Goal: Contribute content: Contribute content

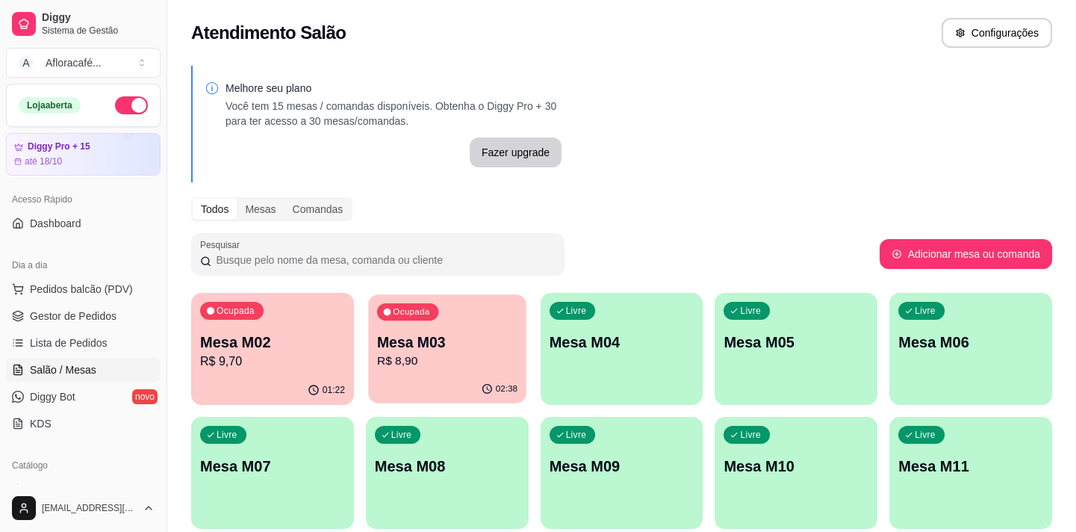
click at [450, 320] on div "Ocupada Mesa M03 R$ 8,90" at bounding box center [447, 334] width 158 height 81
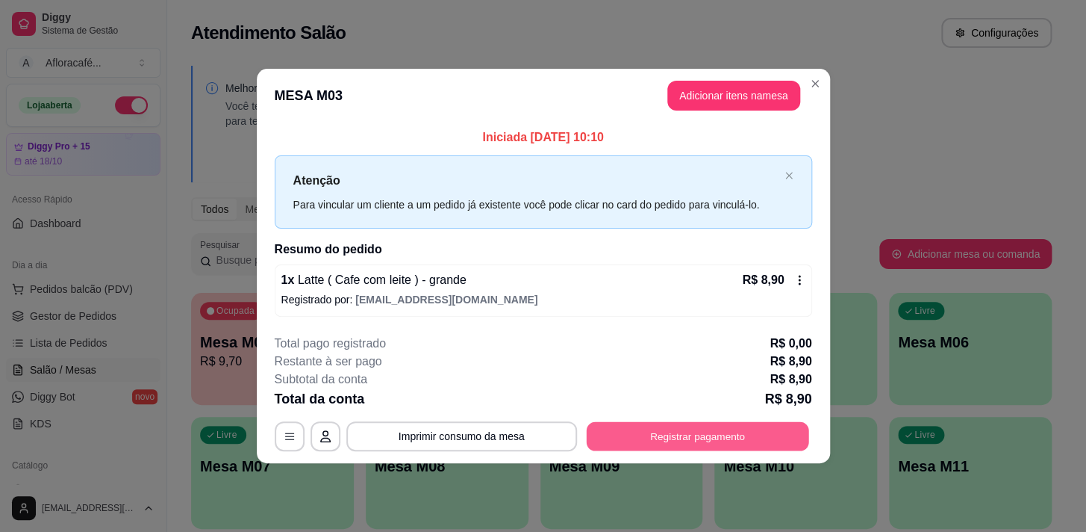
click at [635, 426] on button "Registrar pagamento" at bounding box center [697, 435] width 222 height 29
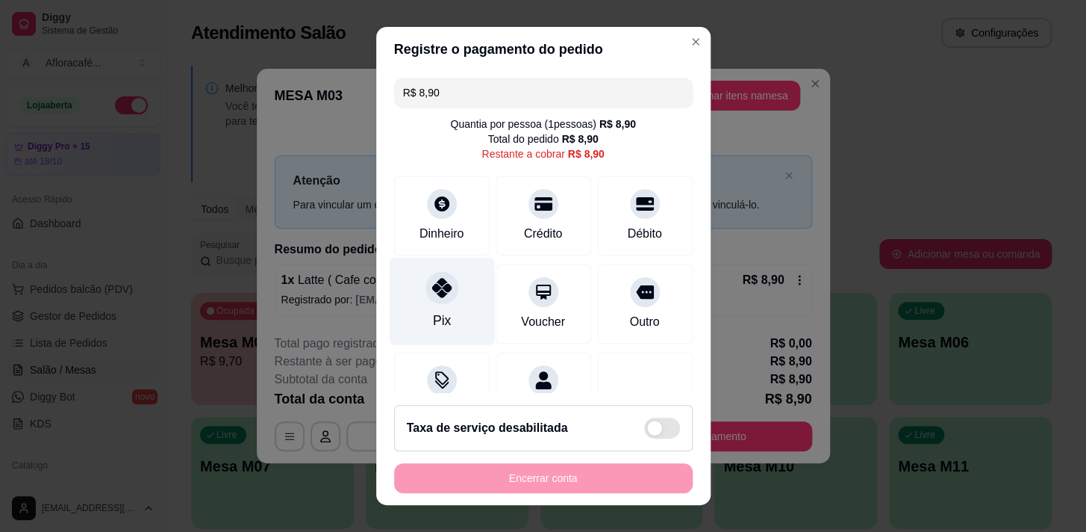
click at [432, 290] on icon at bounding box center [441, 287] width 19 height 19
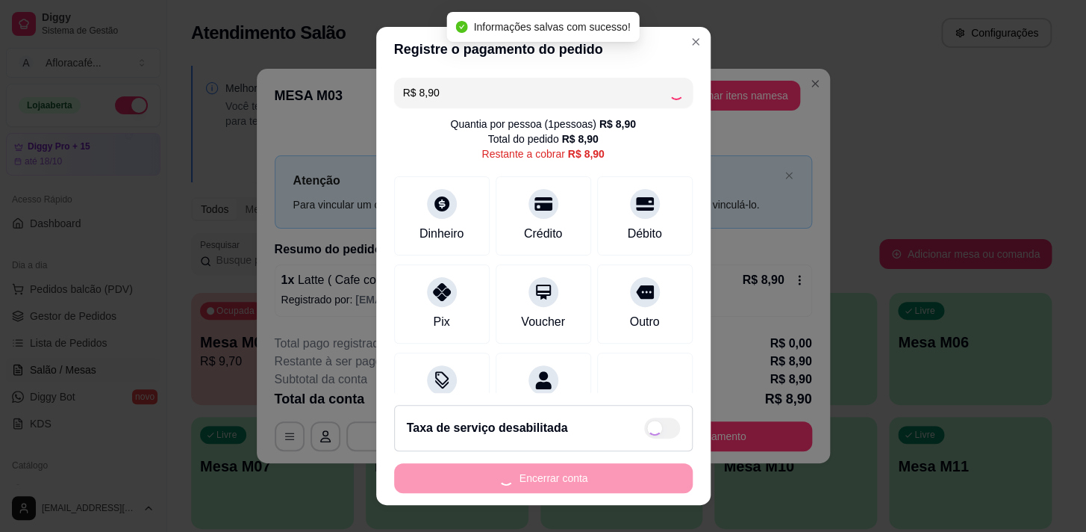
type input "R$ 0,00"
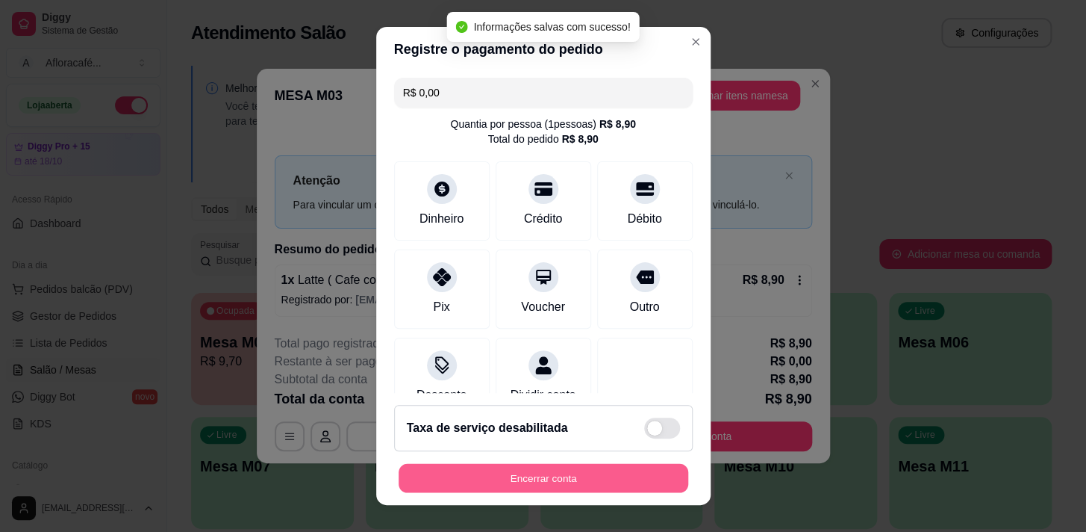
click at [627, 476] on button "Encerrar conta" at bounding box center [544, 478] width 290 height 29
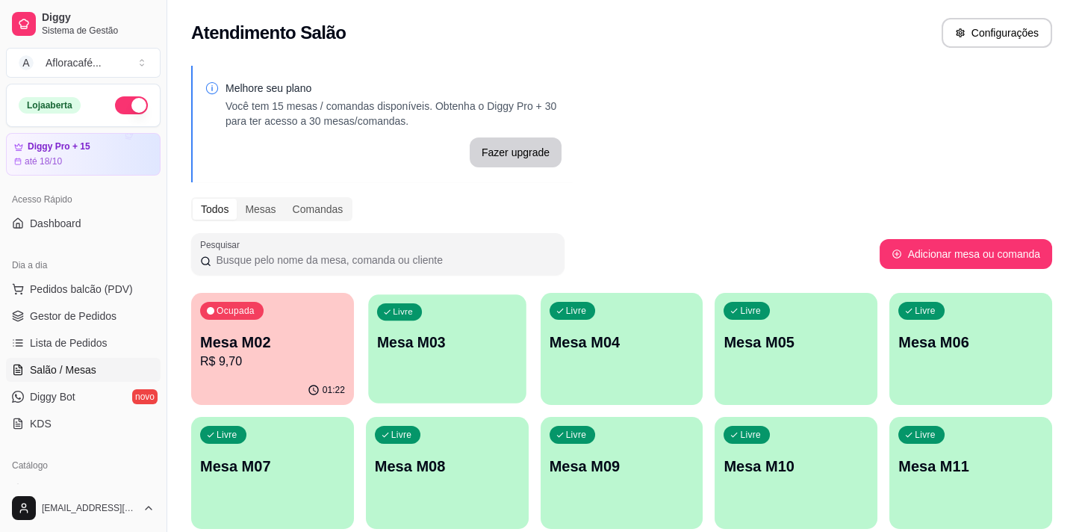
click at [422, 359] on div "Livre Mesa M03" at bounding box center [447, 339] width 158 height 91
click at [339, 355] on p "R$ 9,70" at bounding box center [272, 361] width 145 height 18
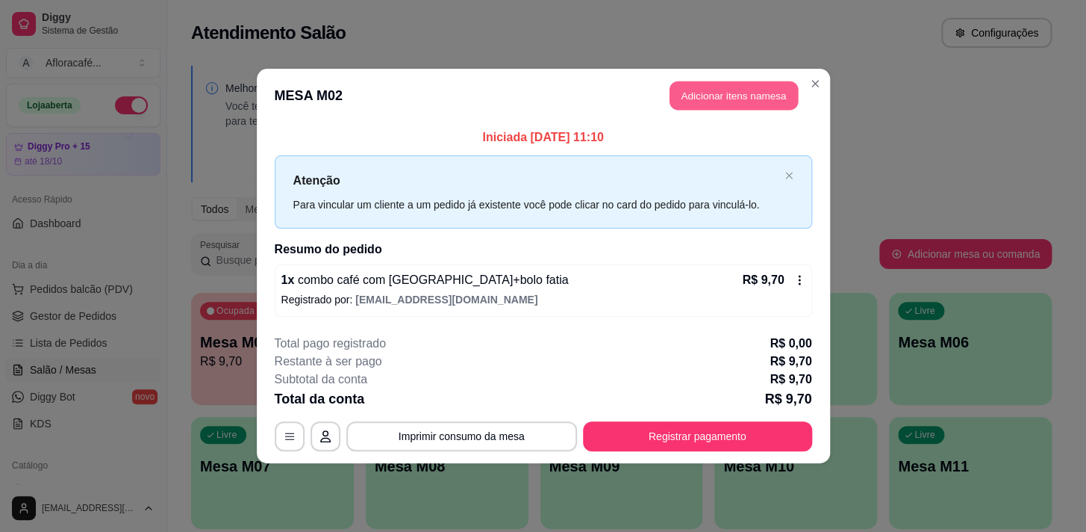
click at [729, 101] on button "Adicionar itens na mesa" at bounding box center [734, 95] width 128 height 29
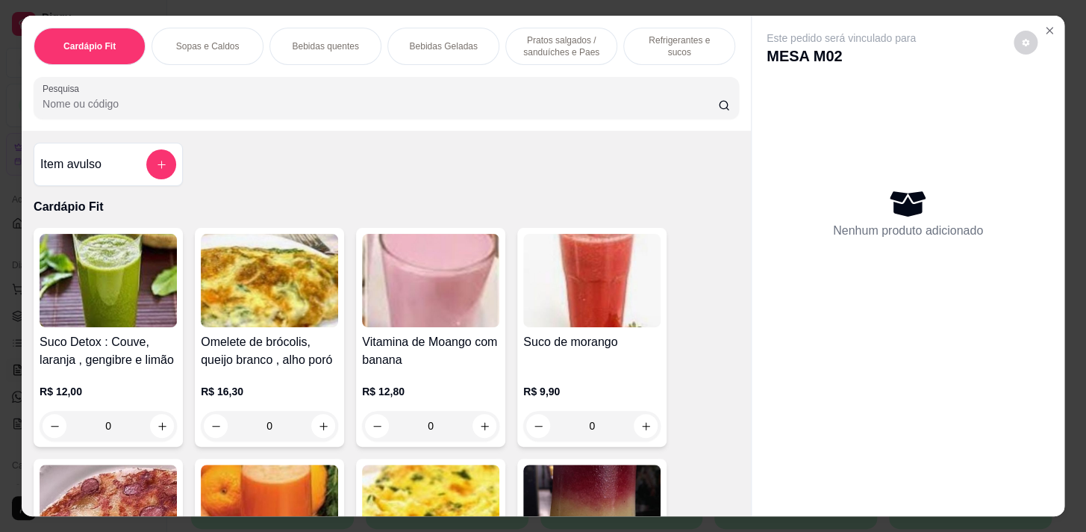
click at [556, 101] on input "Pesquisa" at bounding box center [381, 103] width 676 height 15
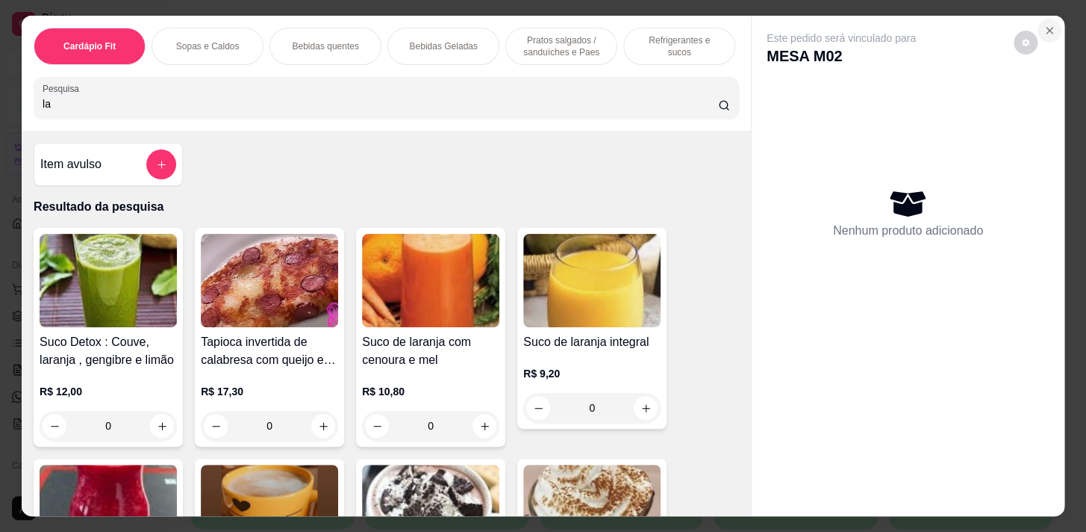
type input "la"
click at [1047, 28] on icon "Close" at bounding box center [1050, 31] width 6 height 6
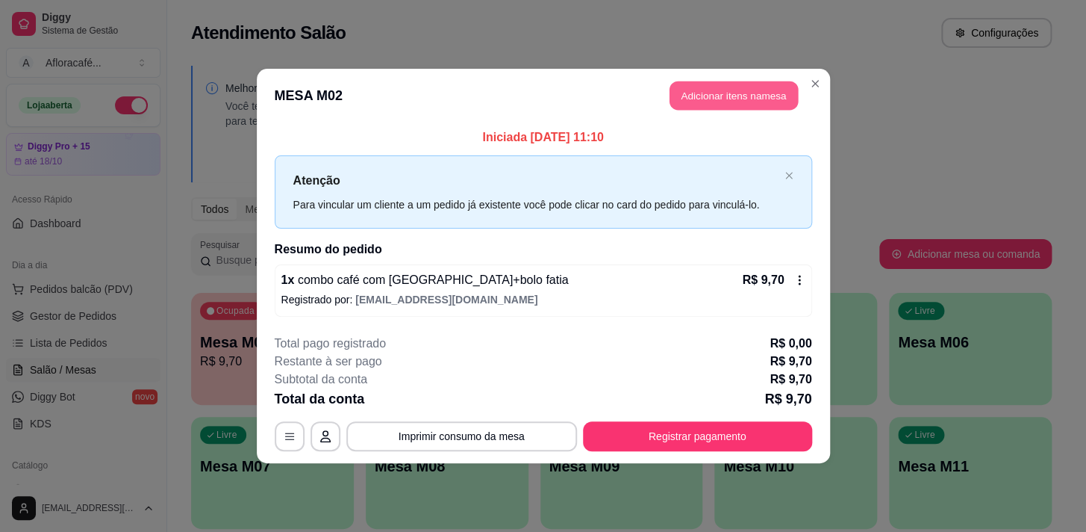
click at [752, 94] on button "Adicionar itens na mesa" at bounding box center [734, 95] width 128 height 29
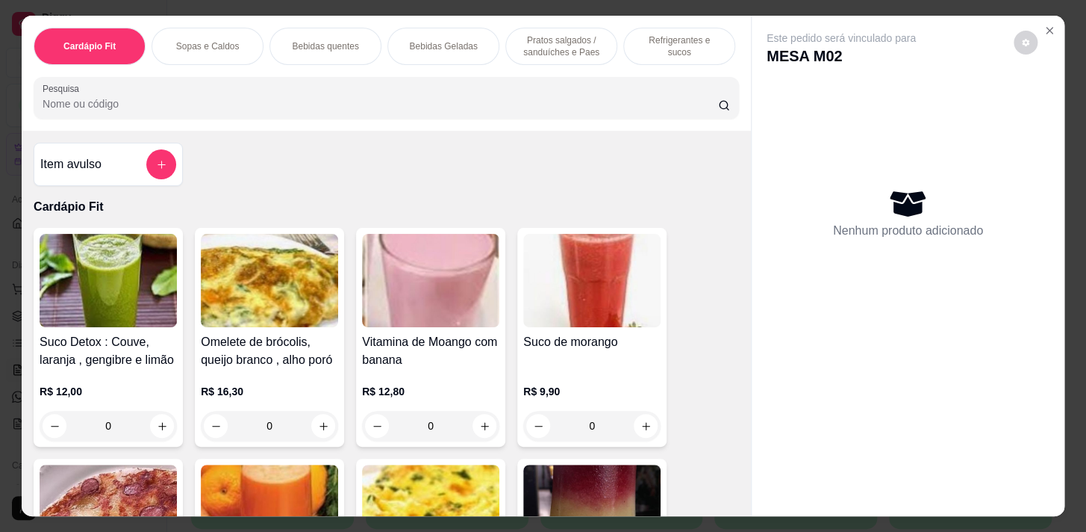
click at [302, 34] on div "Bebidas quentes" at bounding box center [326, 46] width 112 height 37
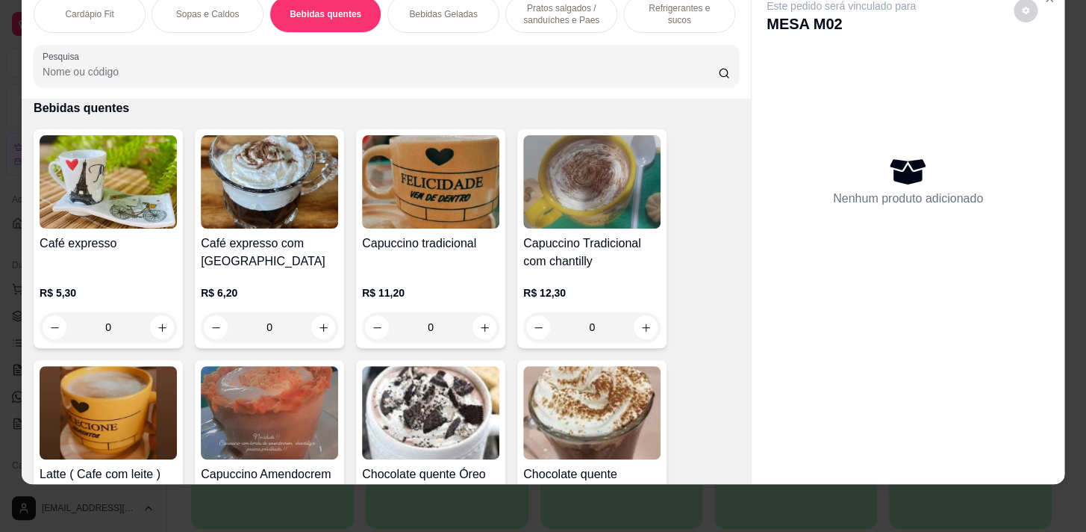
scroll to position [1483, 0]
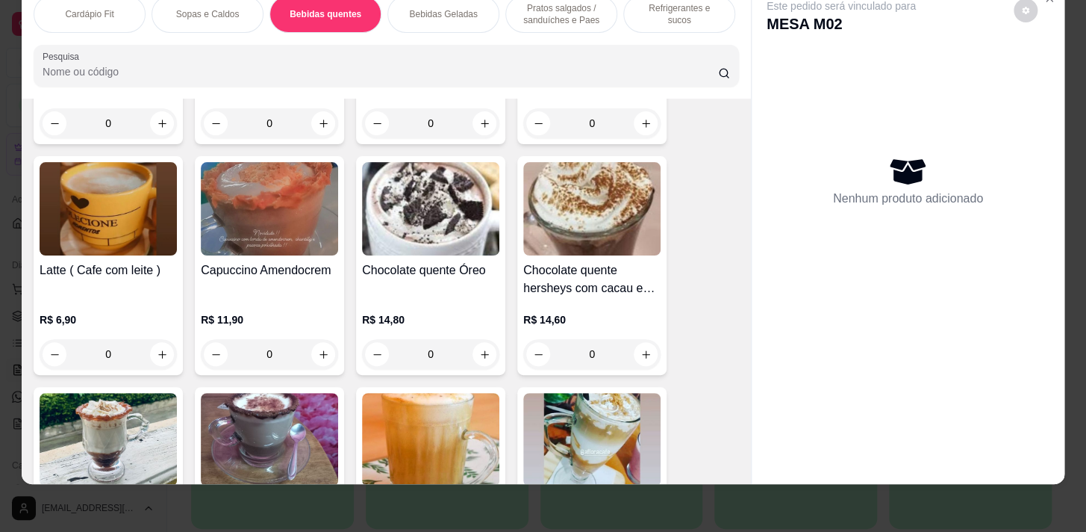
click at [152, 359] on div "0" at bounding box center [108, 354] width 137 height 30
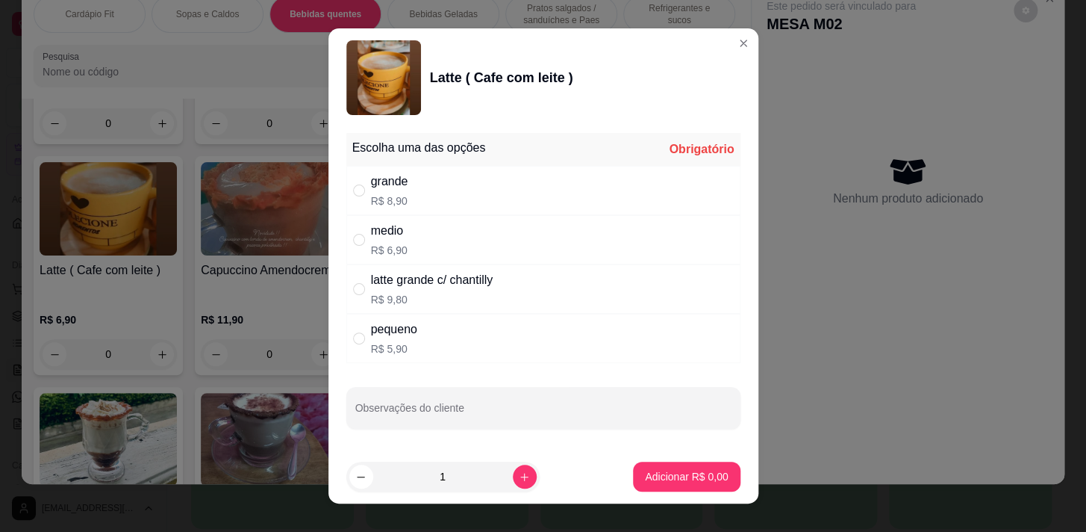
drag, startPoint x: 432, startPoint y: 228, endPoint x: 588, endPoint y: 380, distance: 218.0
click at [432, 231] on div "medio R$ 6,90" at bounding box center [543, 239] width 394 height 49
radio input "true"
click at [669, 473] on p "Adicionar R$ 6,90" at bounding box center [687, 476] width 81 height 14
type input "1"
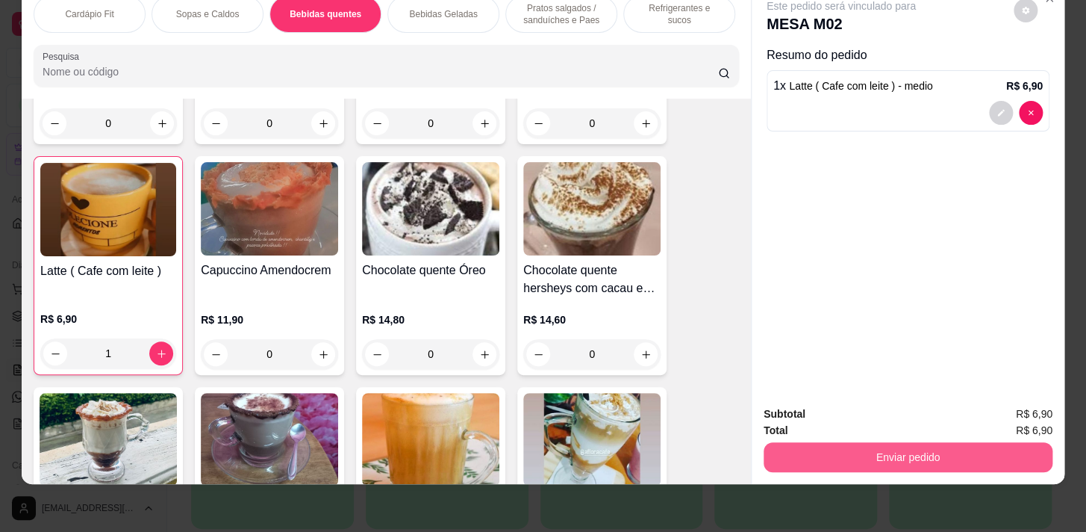
click at [839, 442] on button "Enviar pedido" at bounding box center [908, 457] width 289 height 30
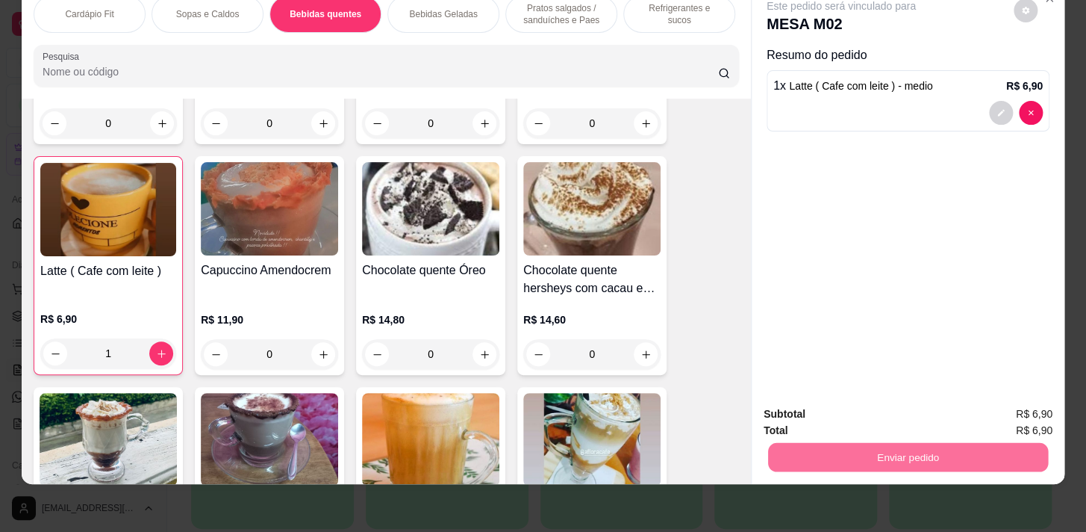
click at [1020, 410] on button "Enviar pedido" at bounding box center [1014, 410] width 82 height 28
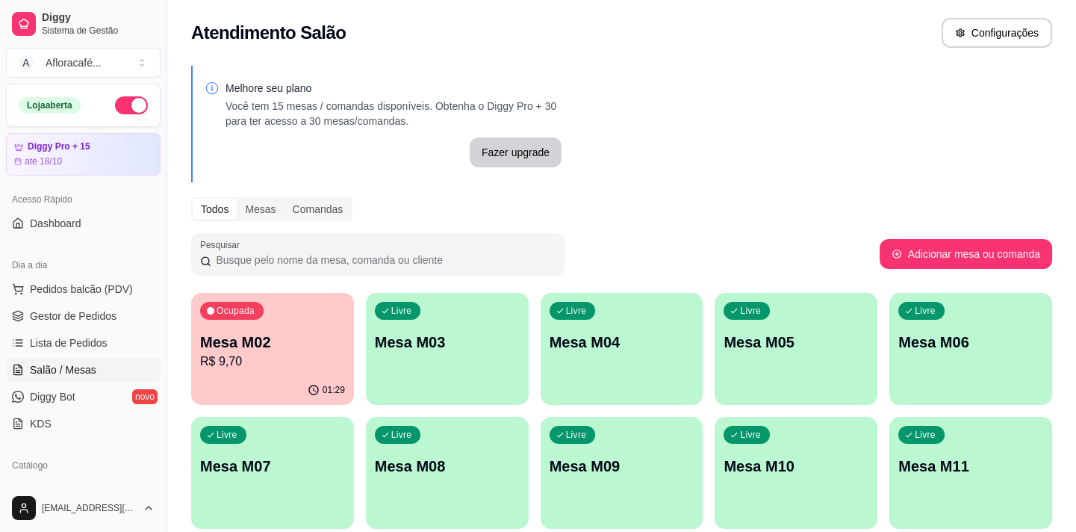
click at [517, 327] on div "Livre Mesa M03" at bounding box center [447, 340] width 163 height 94
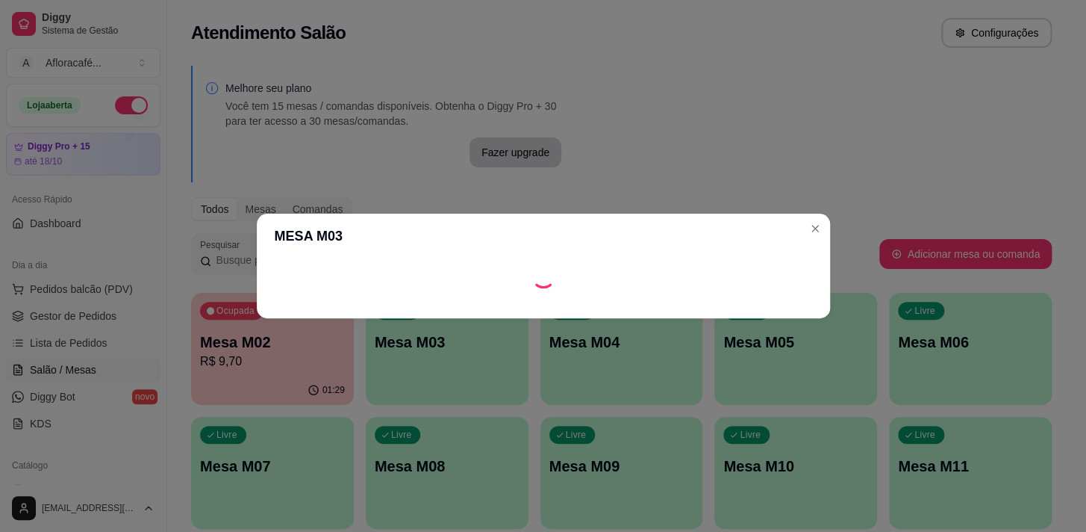
click at [752, 301] on footer at bounding box center [543, 306] width 573 height 24
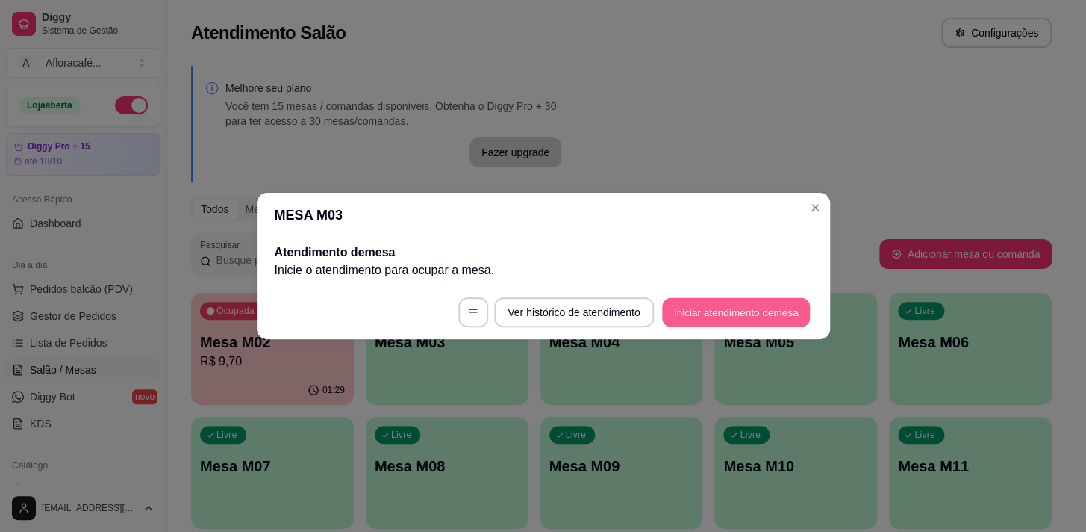
click at [752, 301] on button "Iniciar atendimento de mesa" at bounding box center [736, 312] width 148 height 29
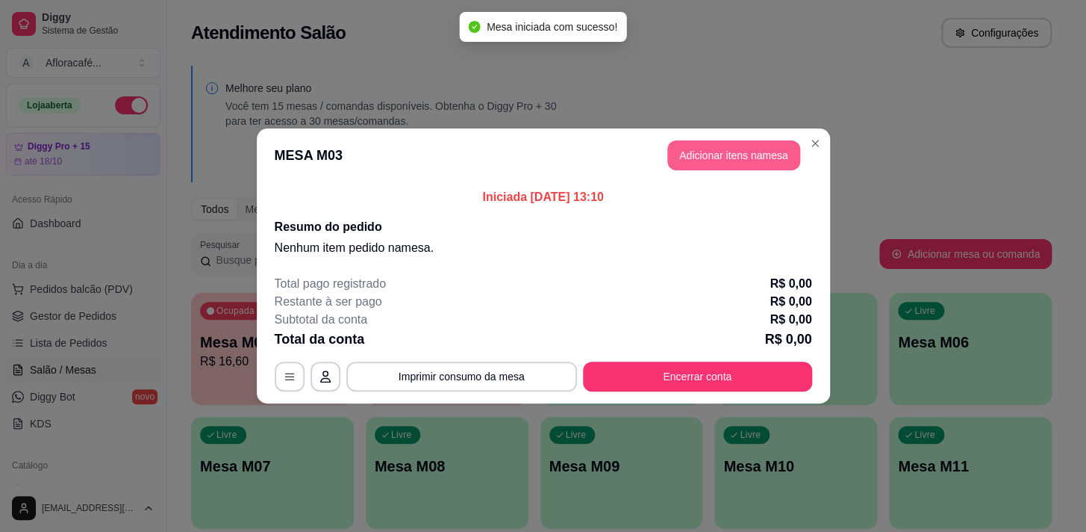
click at [779, 149] on button "Adicionar itens na mesa" at bounding box center [733, 155] width 133 height 30
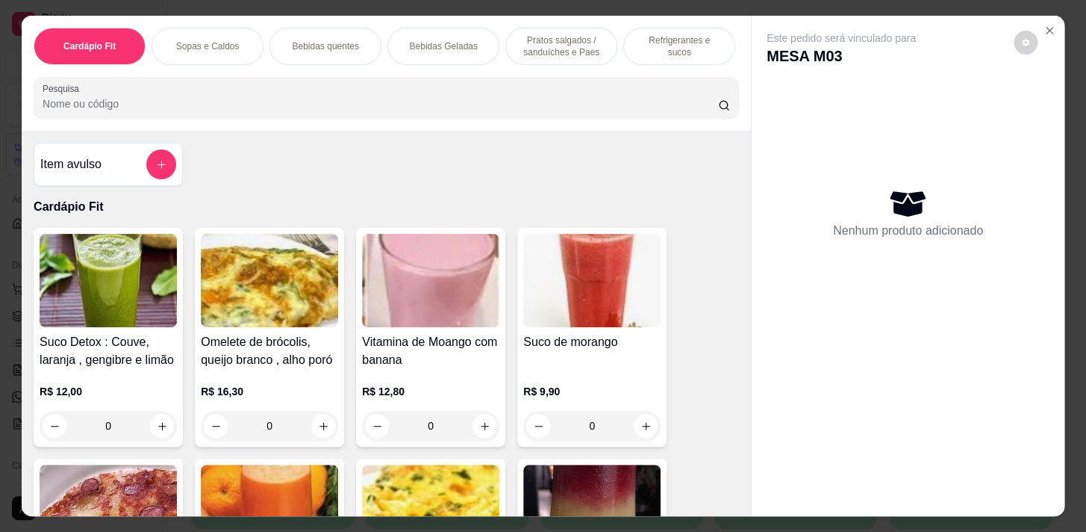
click at [486, 107] on input "Pesquisa" at bounding box center [381, 103] width 676 height 15
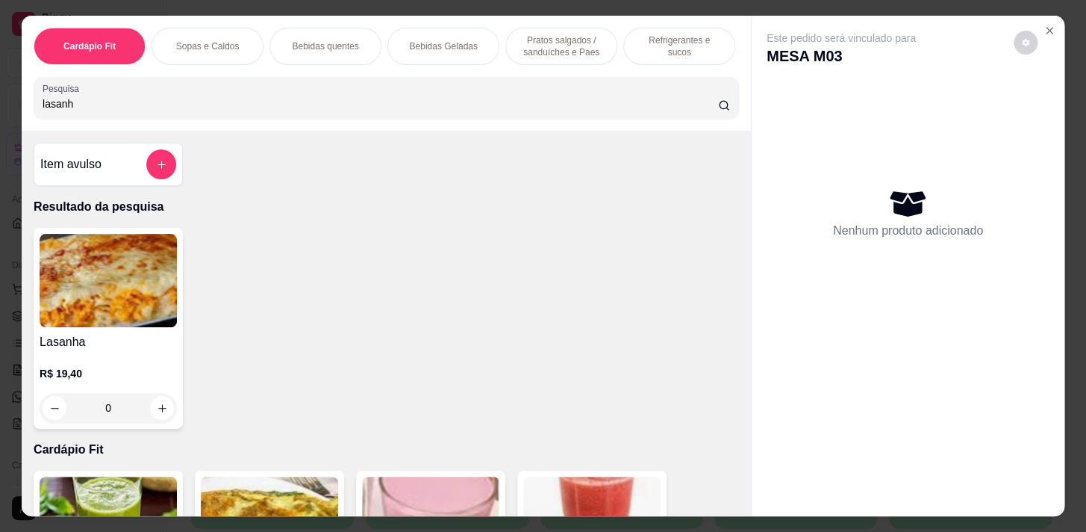
type input "lasanh"
click at [157, 408] on icon "increase-product-quantity" at bounding box center [162, 407] width 11 height 11
type input "2"
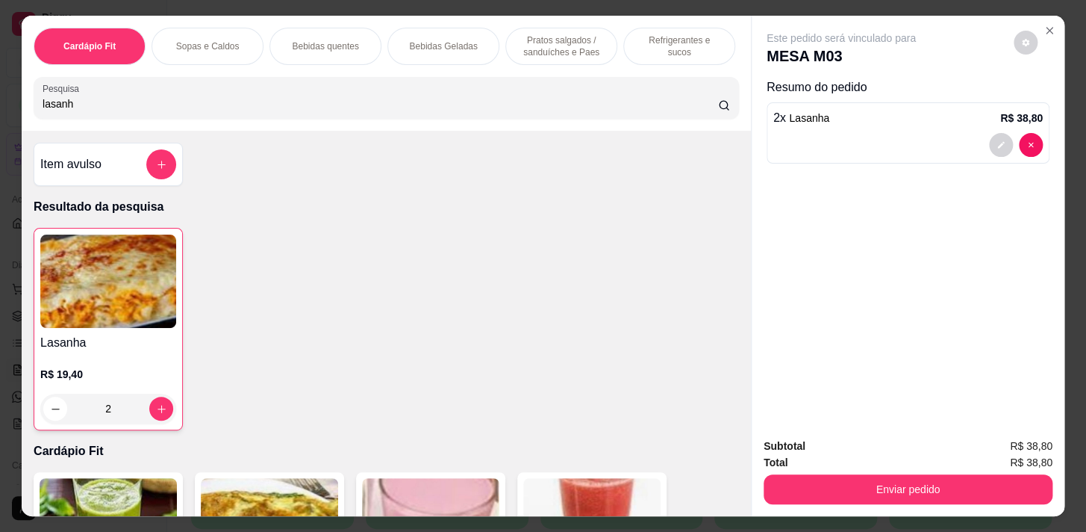
click at [668, 37] on p "Refrigerantes e sucos" at bounding box center [679, 46] width 87 height 24
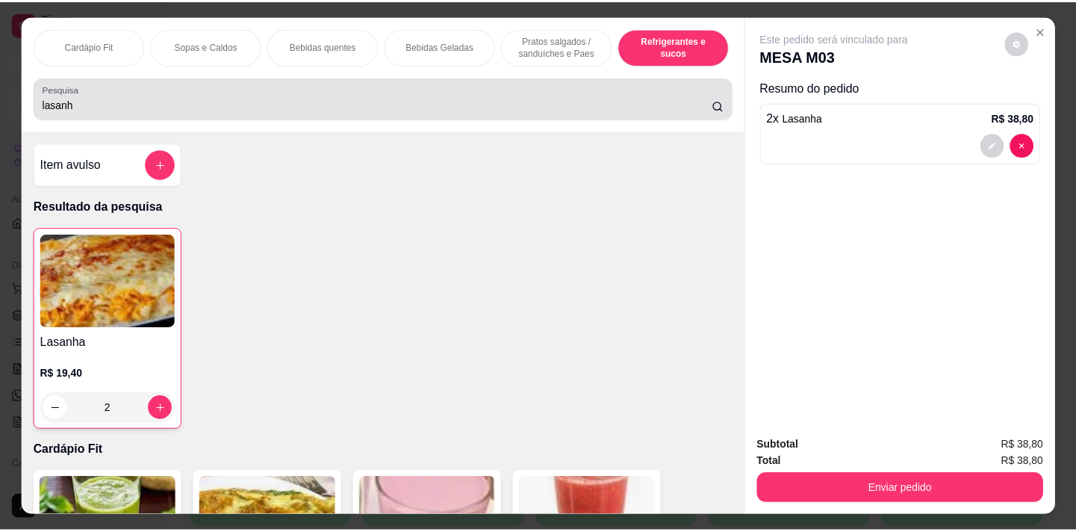
scroll to position [37, 0]
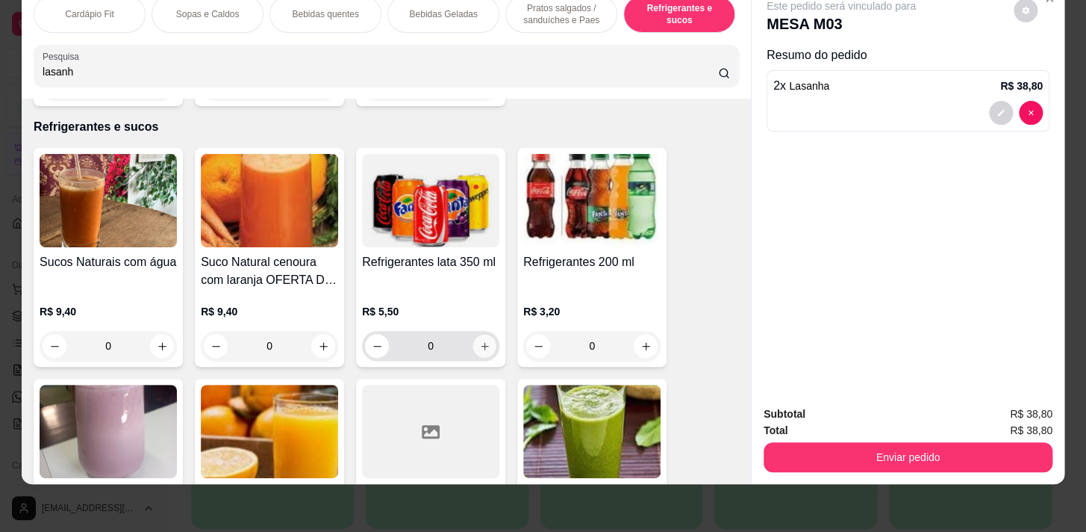
click at [482, 334] on button "increase-product-quantity" at bounding box center [484, 345] width 23 height 23
type input "2"
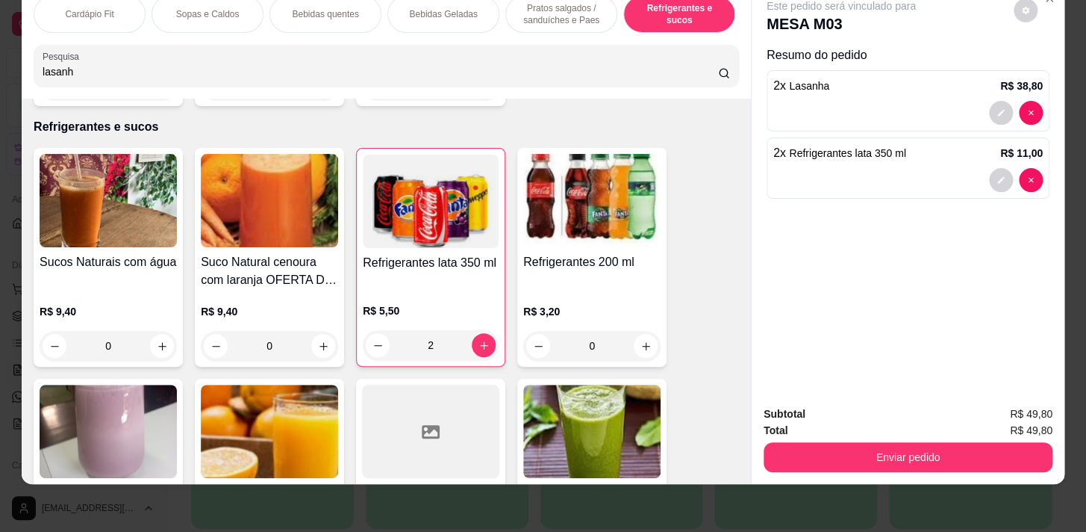
click at [1015, 429] on div "Subtotal R$ 49,80 Total R$ 49,80 Enviar pedido" at bounding box center [908, 438] width 289 height 66
click at [1009, 442] on button "Enviar pedido" at bounding box center [908, 457] width 289 height 30
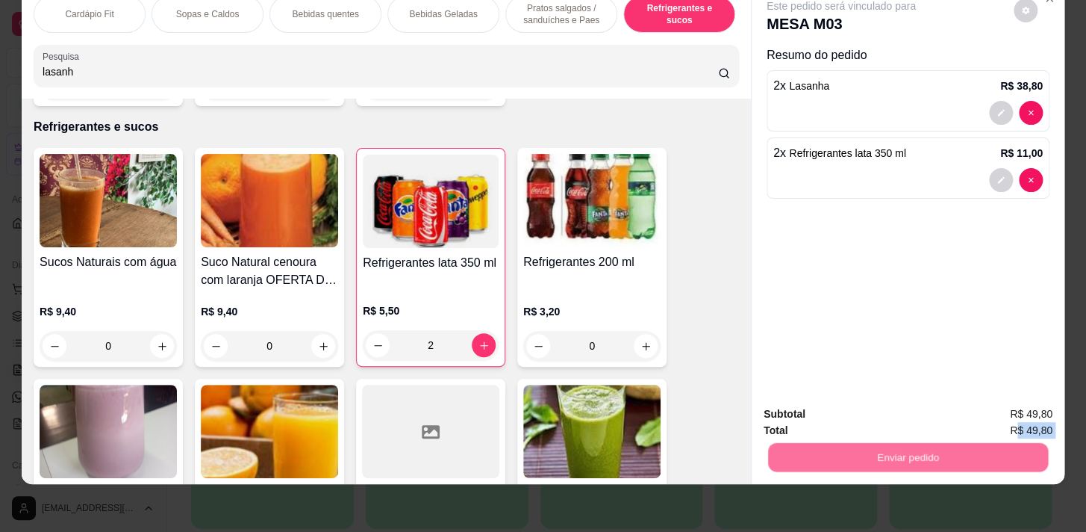
click at [1020, 407] on button "Enviar pedido" at bounding box center [1014, 410] width 84 height 28
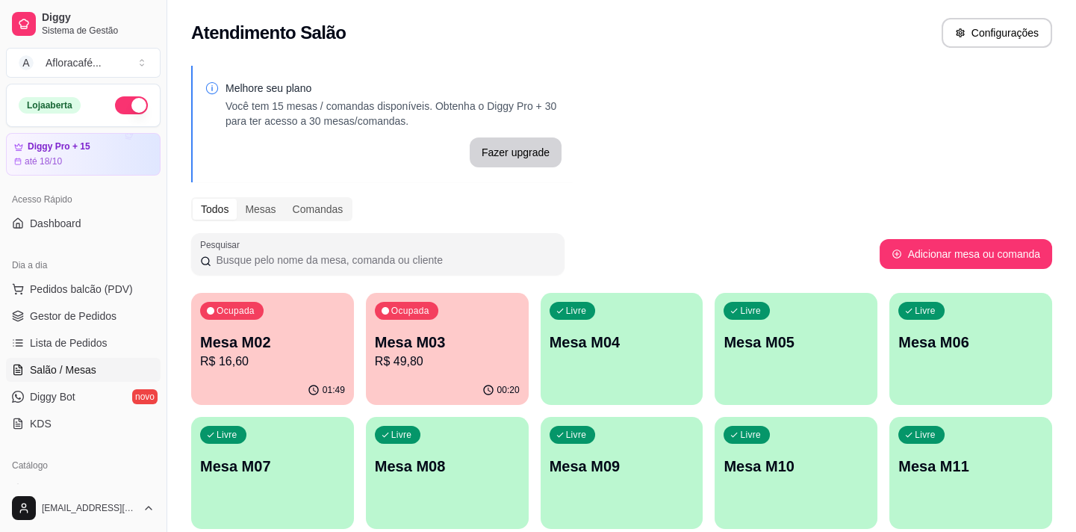
click at [314, 374] on button "Ocupada Mesa M02 R$ 16,60 01:49" at bounding box center [272, 349] width 163 height 112
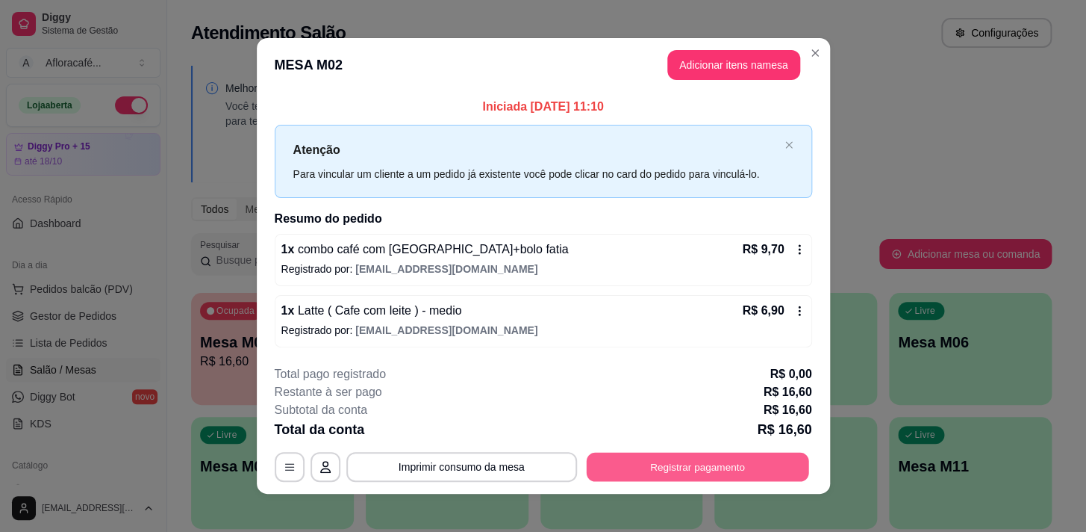
click at [615, 470] on button "Registrar pagamento" at bounding box center [697, 466] width 222 height 29
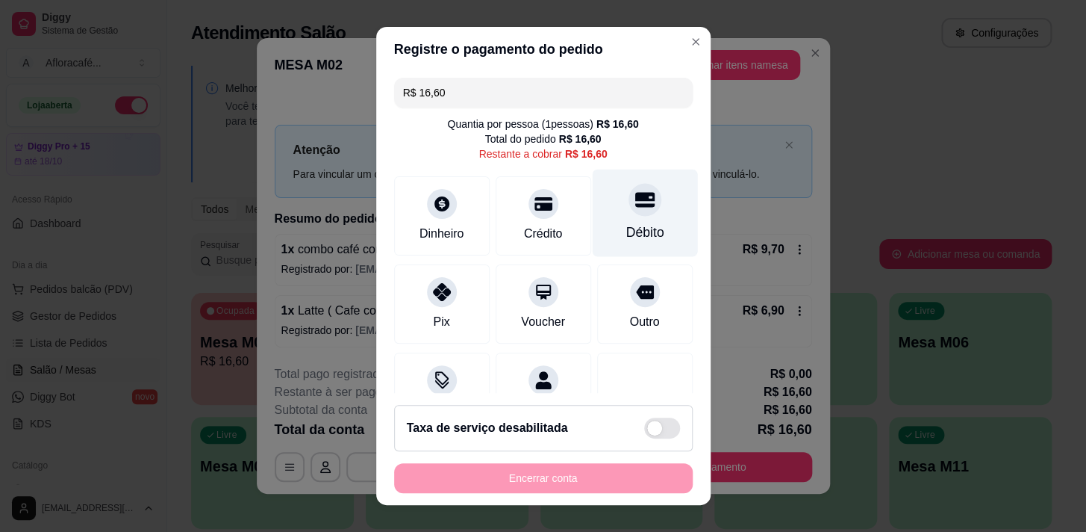
click at [635, 201] on icon at bounding box center [644, 199] width 19 height 19
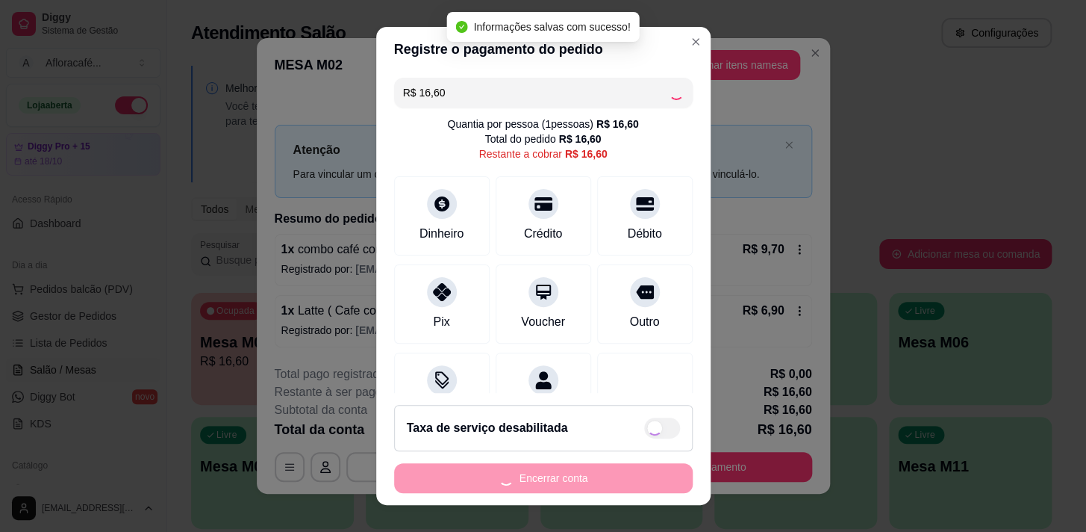
type input "R$ 0,00"
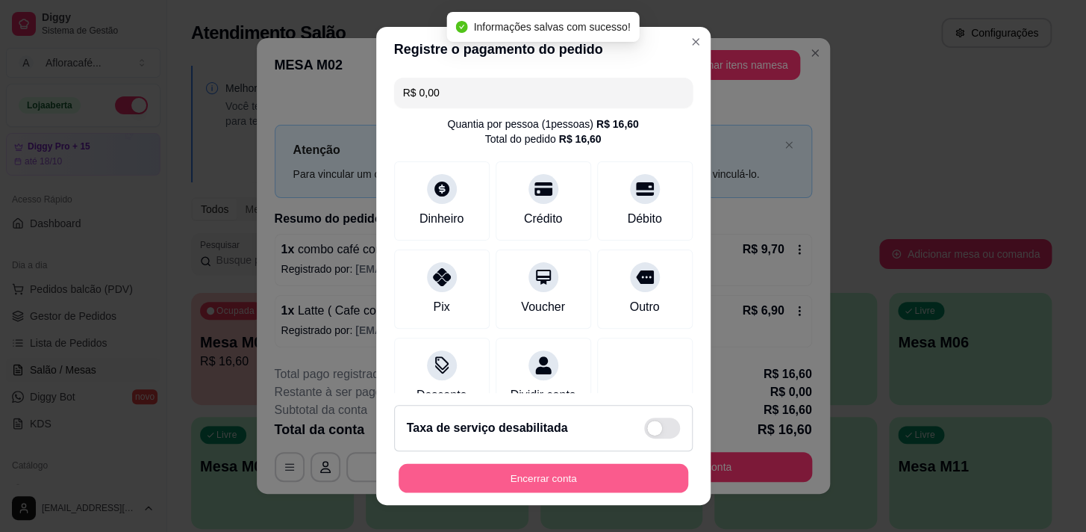
click at [582, 481] on button "Encerrar conta" at bounding box center [544, 478] width 290 height 29
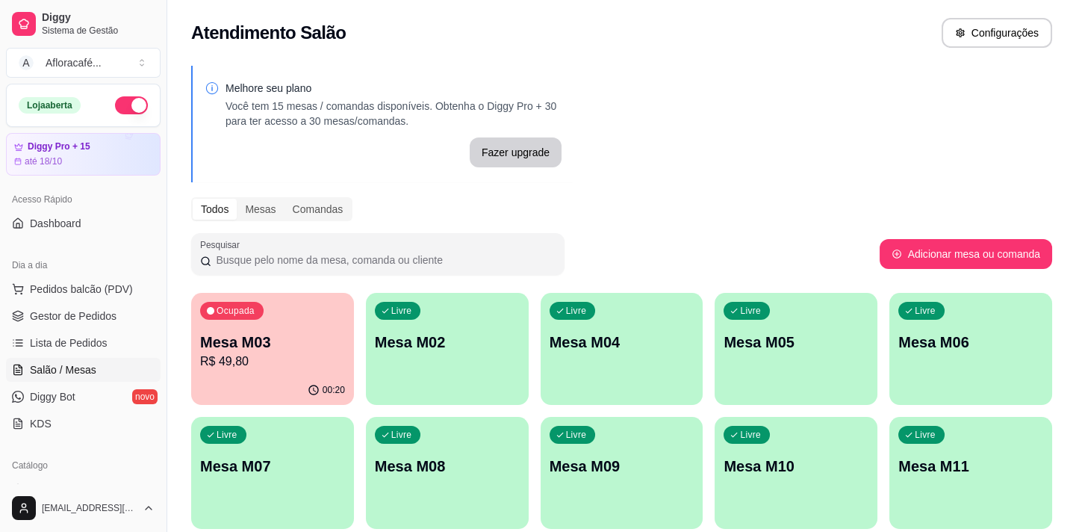
click at [243, 318] on div "Ocupada" at bounding box center [231, 311] width 63 height 18
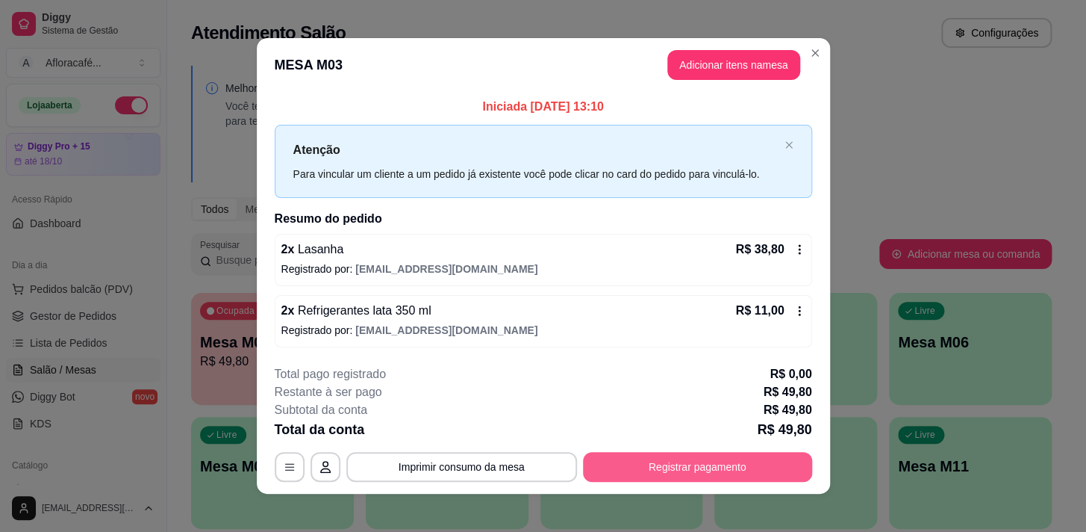
click at [687, 455] on button "Registrar pagamento" at bounding box center [697, 467] width 229 height 30
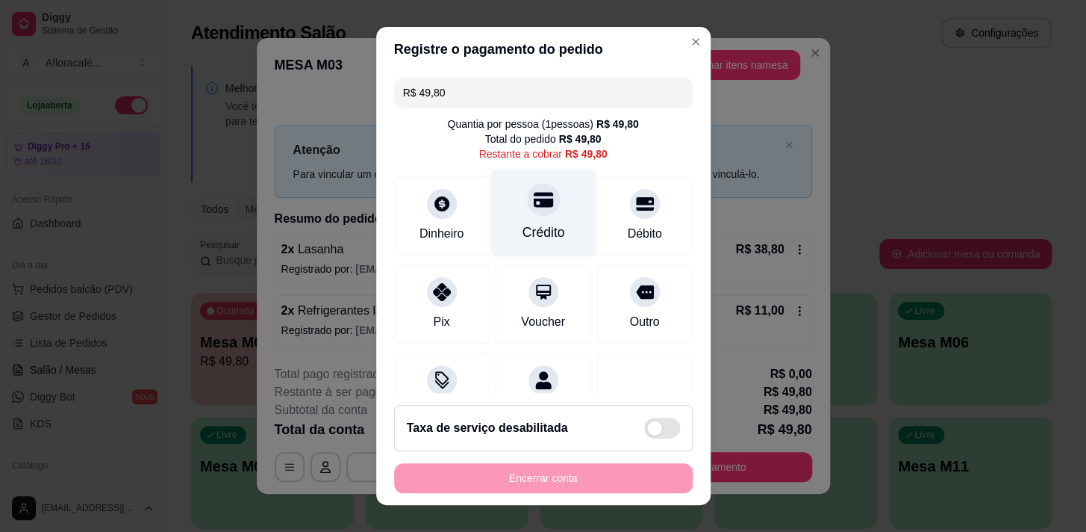
click at [560, 213] on div "Crédito" at bounding box center [542, 212] width 105 height 87
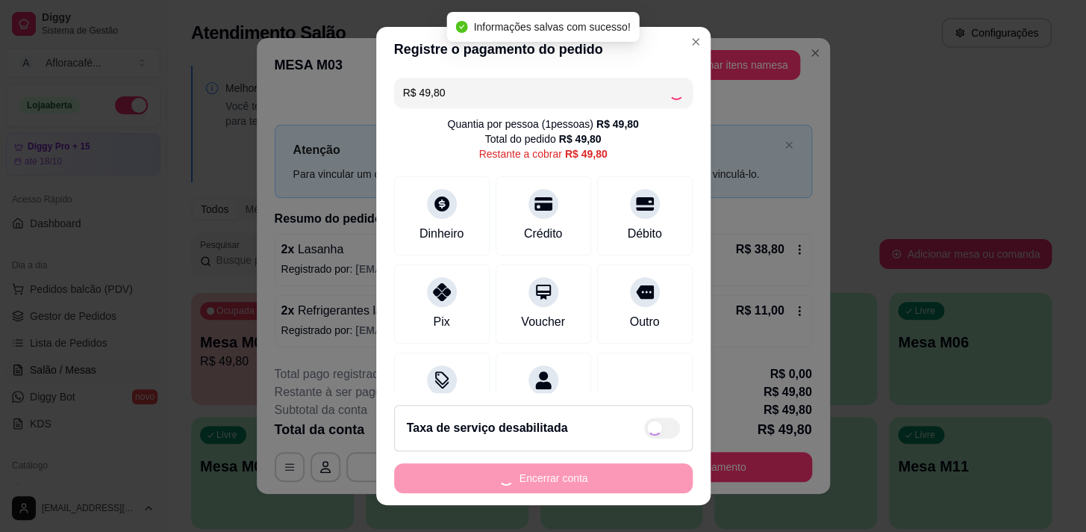
type input "R$ 0,00"
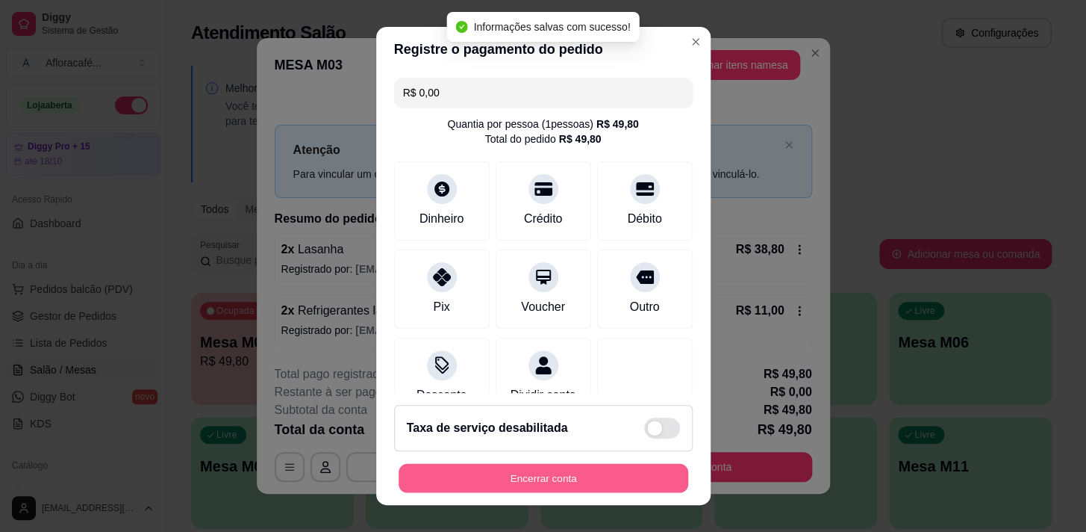
click at [552, 478] on button "Encerrar conta" at bounding box center [544, 478] width 290 height 29
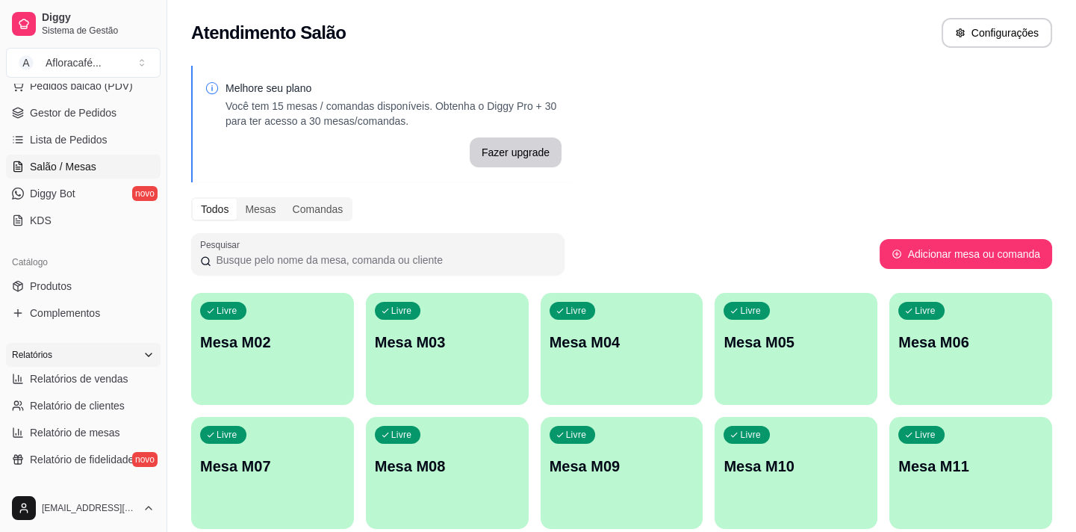
scroll to position [271, 0]
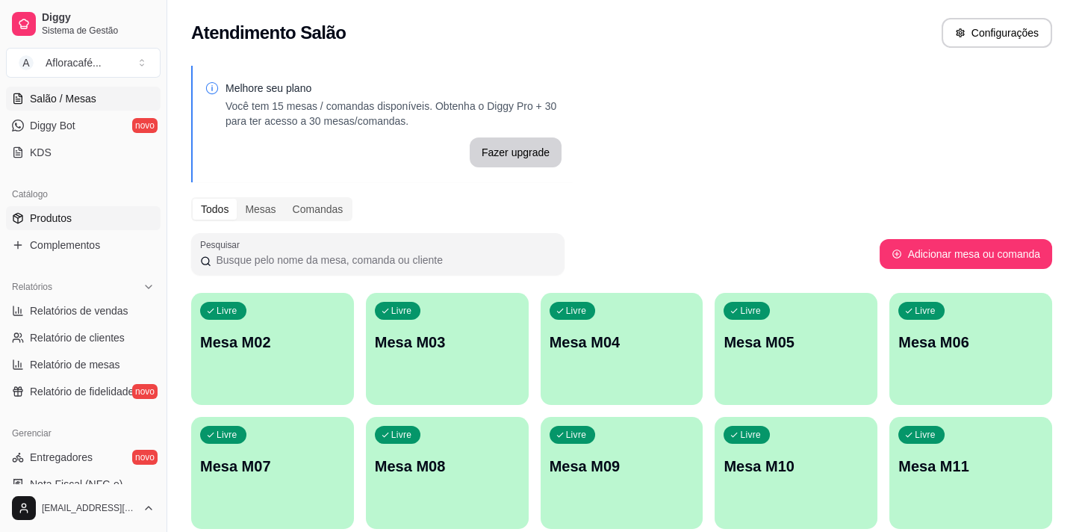
click at [74, 208] on link "Produtos" at bounding box center [83, 218] width 155 height 24
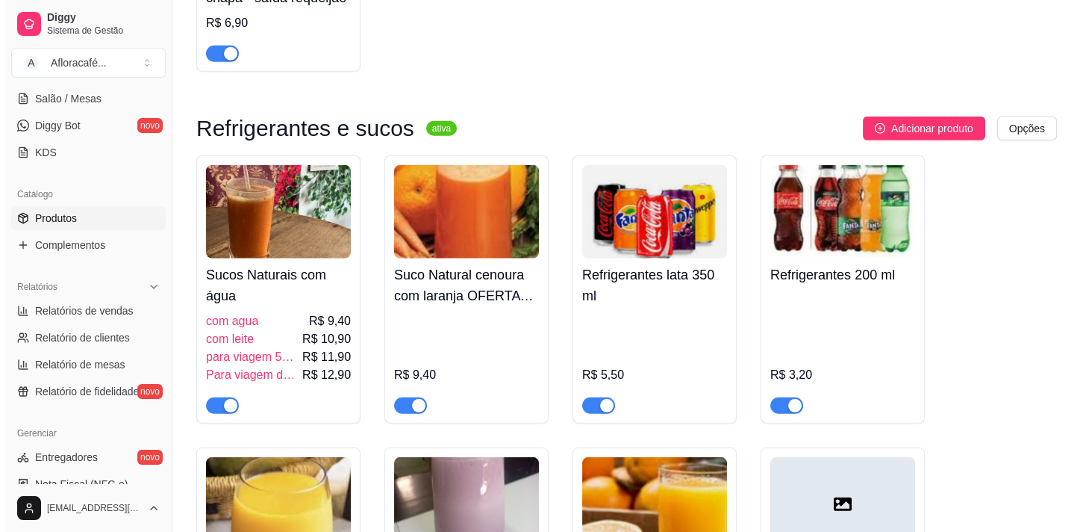
scroll to position [9298, 0]
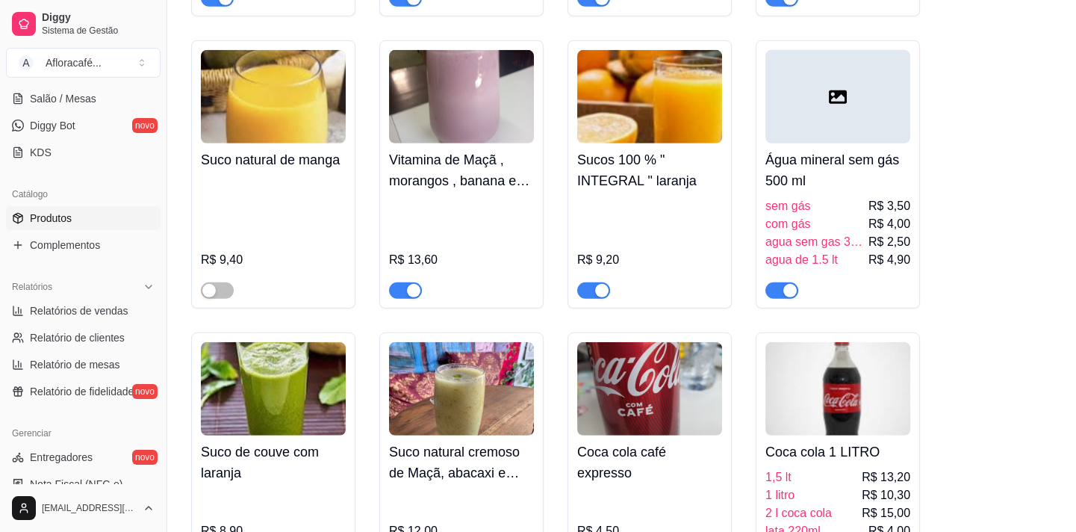
click at [283, 258] on div "R$ 9,40" at bounding box center [273, 237] width 145 height 122
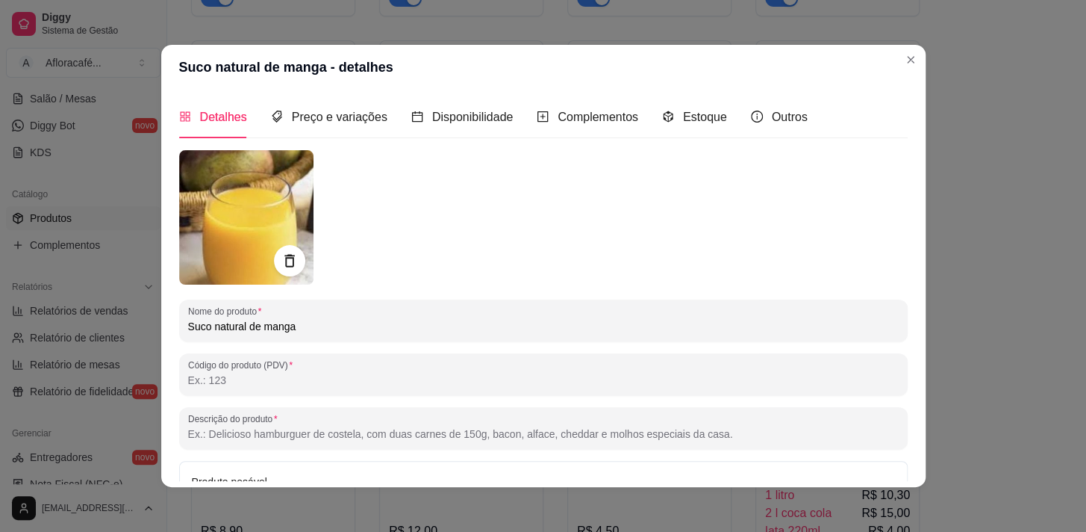
click at [285, 252] on div at bounding box center [289, 260] width 31 height 31
click at [293, 257] on div at bounding box center [289, 260] width 31 height 31
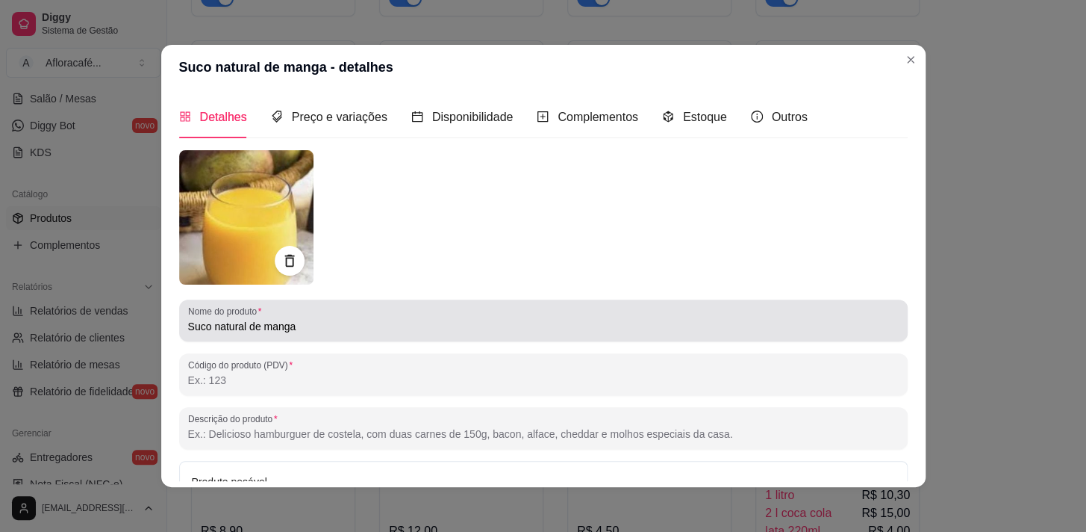
click at [366, 312] on div "Suco natural de manga" at bounding box center [543, 320] width 711 height 30
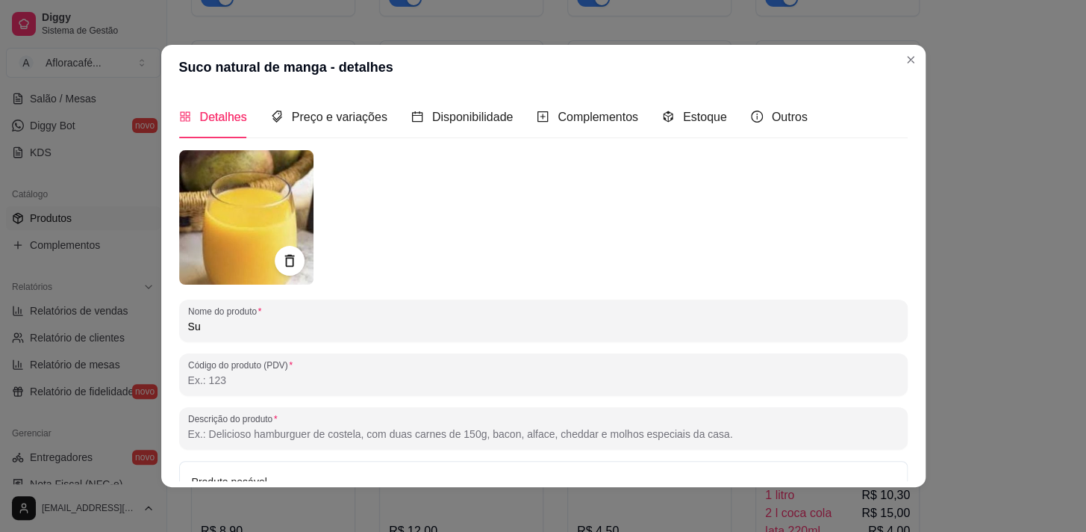
type input "S"
click at [287, 260] on icon at bounding box center [289, 260] width 17 height 17
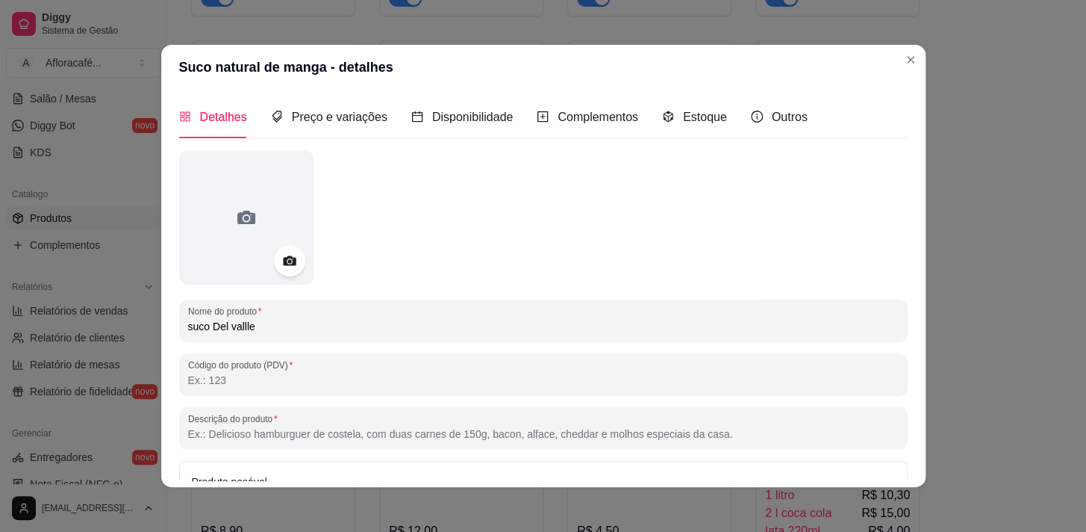
click at [358, 320] on input "suco Del vallle" at bounding box center [543, 326] width 711 height 15
type input "suco Del vallle 290ml"
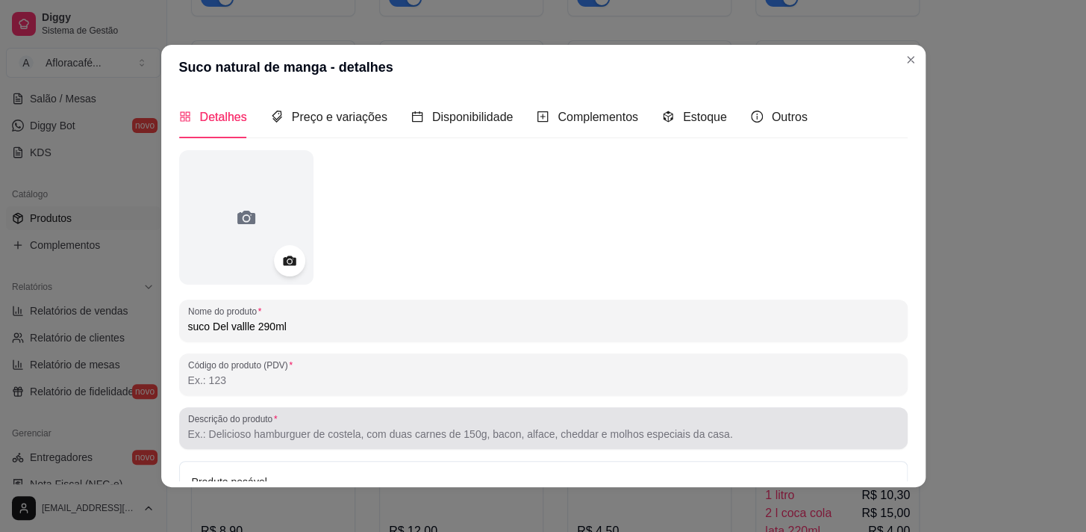
drag, startPoint x: 380, startPoint y: 411, endPoint x: 391, endPoint y: 379, distance: 34.0
click at [380, 408] on div "Descrição do produto" at bounding box center [543, 428] width 729 height 42
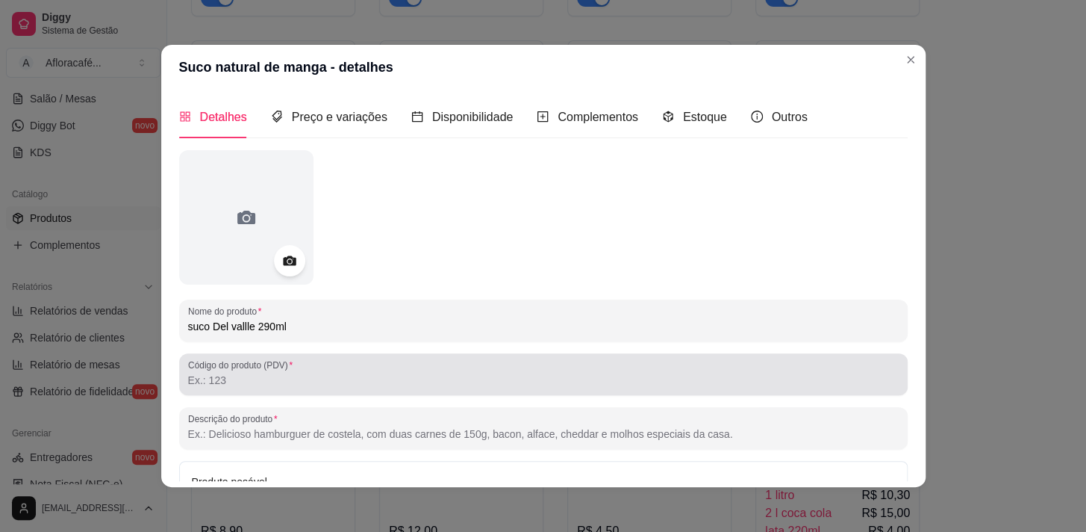
click at [396, 384] on input "Código do produto (PDV)" at bounding box center [543, 380] width 711 height 15
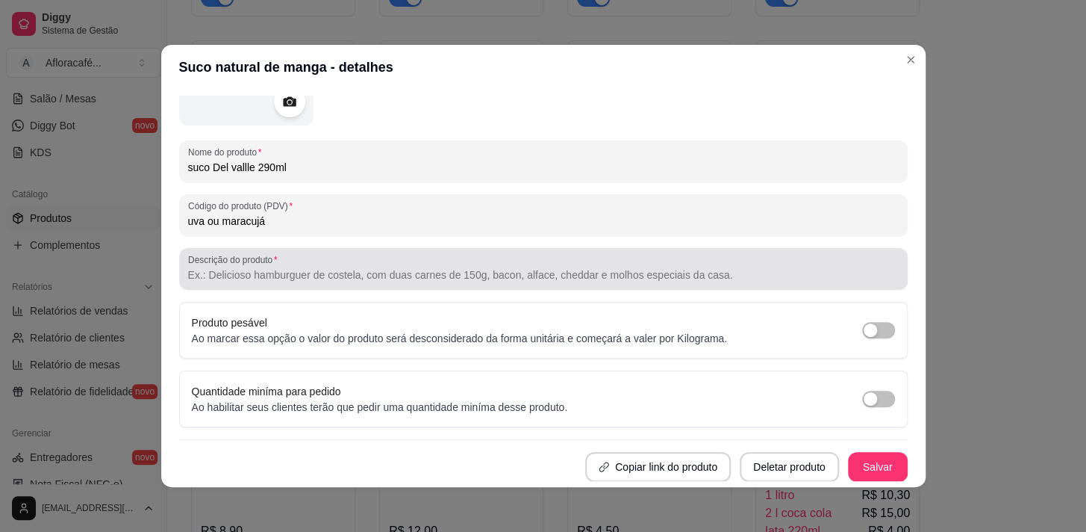
scroll to position [2, 0]
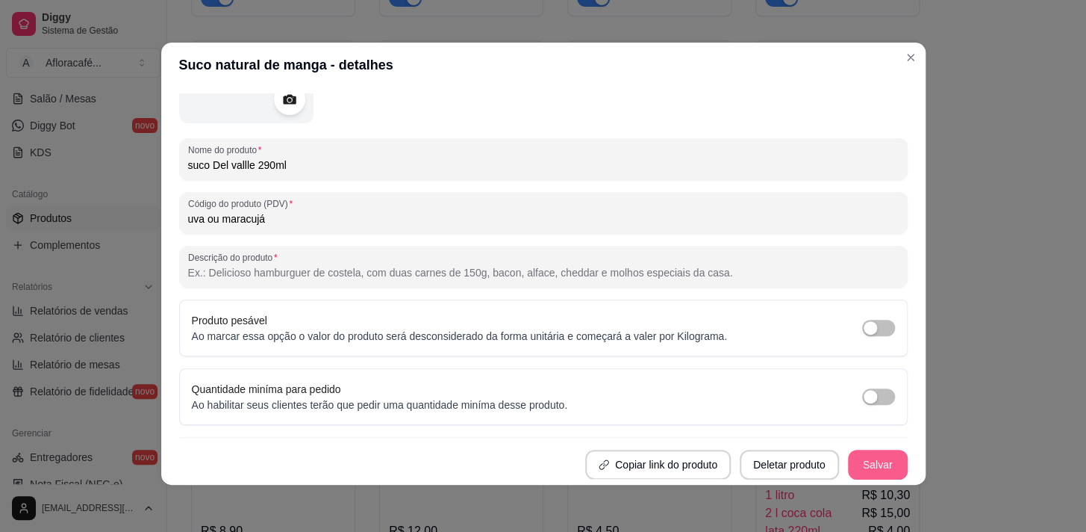
type input "uva ou maracujá"
click at [875, 461] on button "Salvar" at bounding box center [878, 464] width 60 height 30
